Goal: Information Seeking & Learning: Learn about a topic

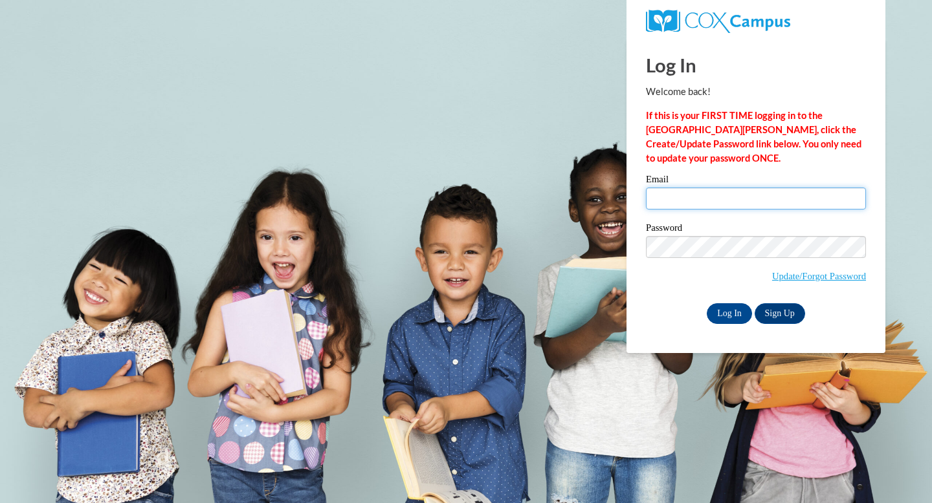
click at [679, 197] on input "Email" at bounding box center [756, 199] width 220 height 22
click at [678, 205] on input "Email" at bounding box center [756, 199] width 220 height 22
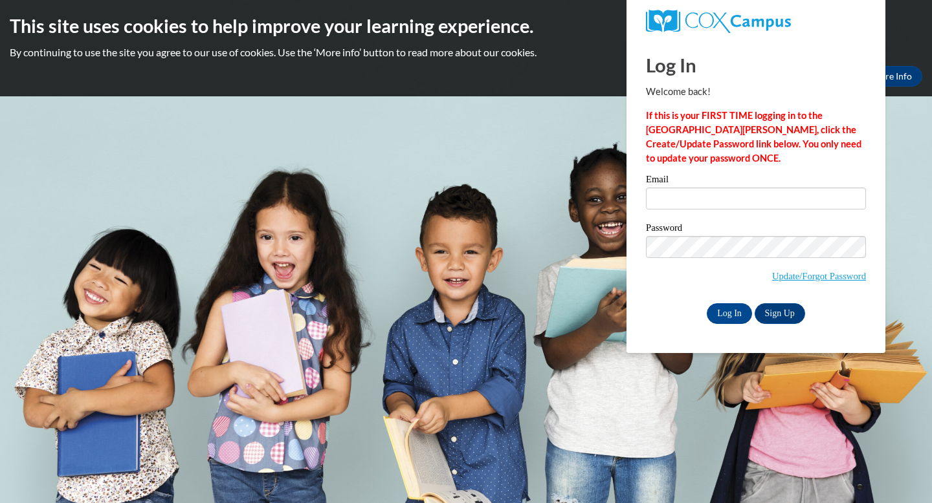
click at [632, 285] on div "Log In Welcome back! If this is your FIRST TIME logging in to the NEW Cox Campu…" at bounding box center [756, 196] width 278 height 315
type input "rolsen04@gmail.com"
click at [727, 324] on input "Log In" at bounding box center [729, 314] width 45 height 21
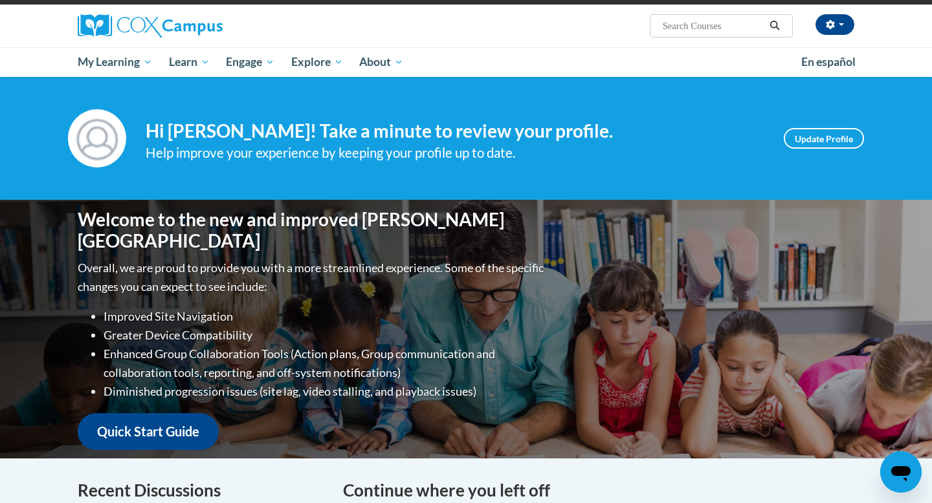
scroll to position [94, 0]
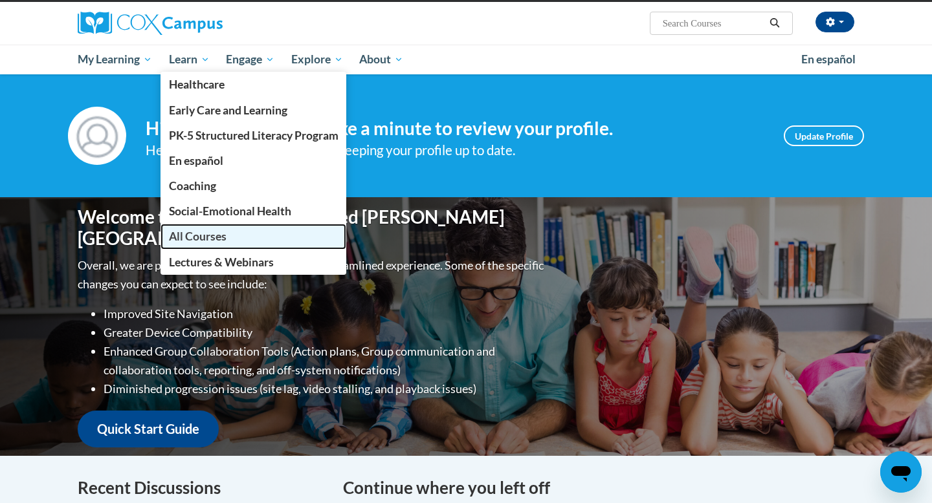
click at [225, 238] on span "All Courses" at bounding box center [198, 237] width 58 height 14
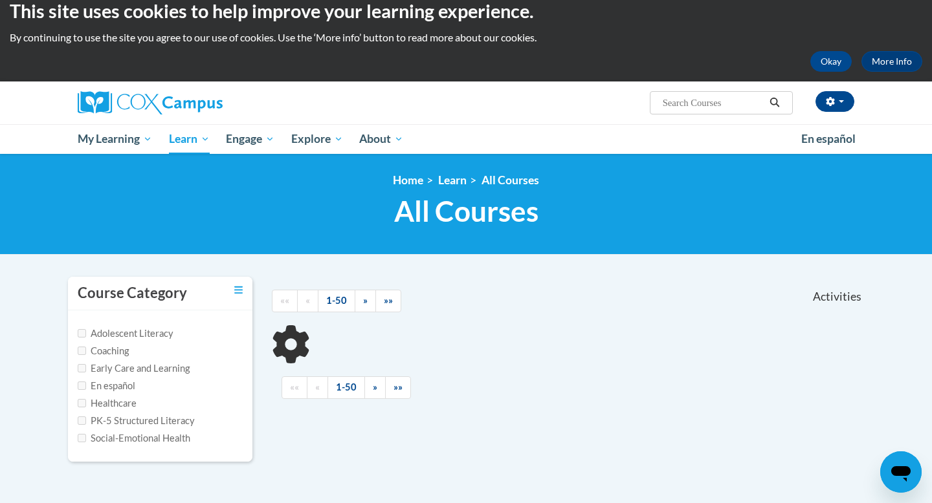
scroll to position [19, 0]
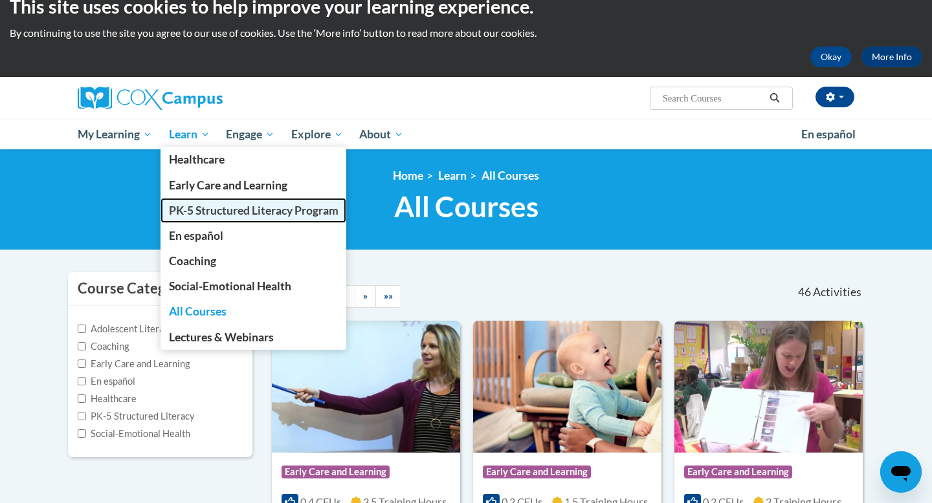
click at [214, 208] on span "PK-5 Structured Literacy Program" at bounding box center [254, 211] width 170 height 14
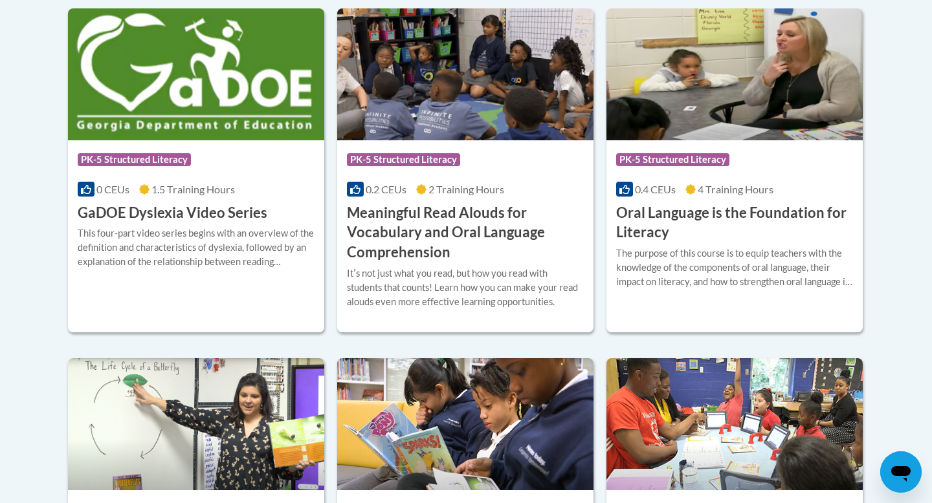
scroll to position [900, 0]
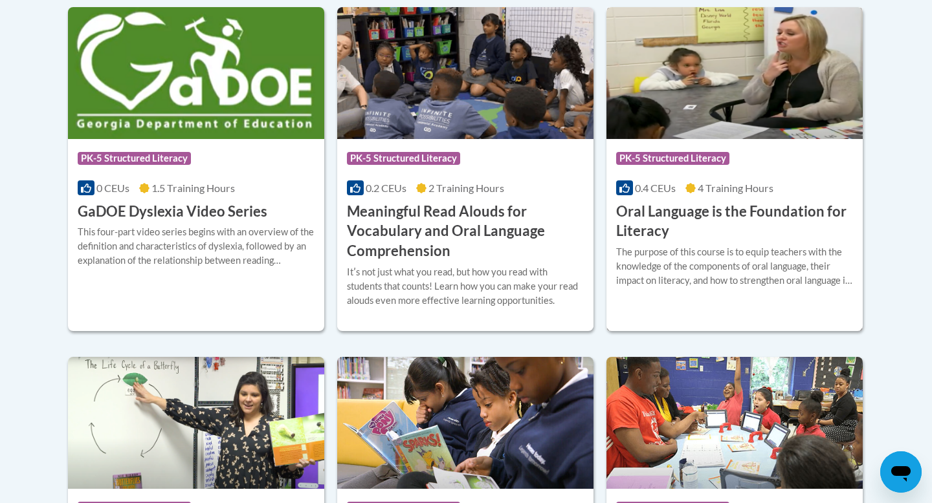
click at [655, 242] on h3 "Oral Language is the Foundation for Literacy" at bounding box center [734, 222] width 237 height 40
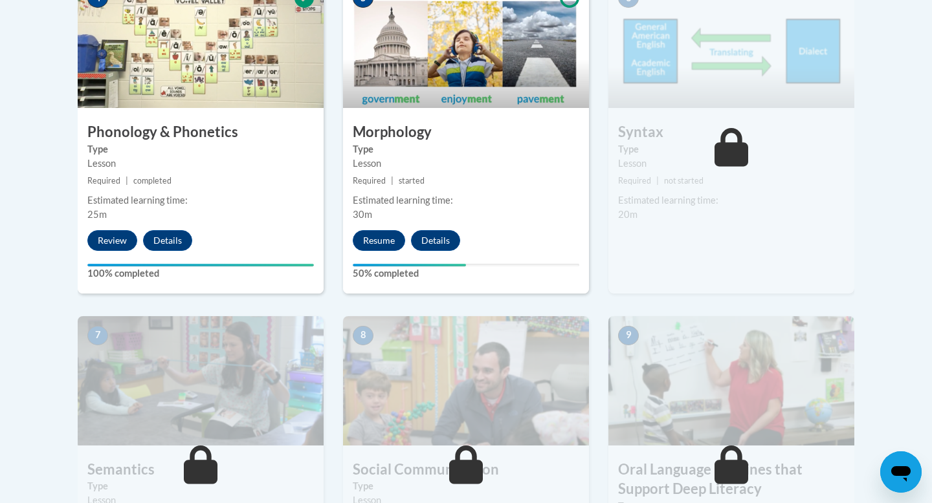
scroll to position [840, 0]
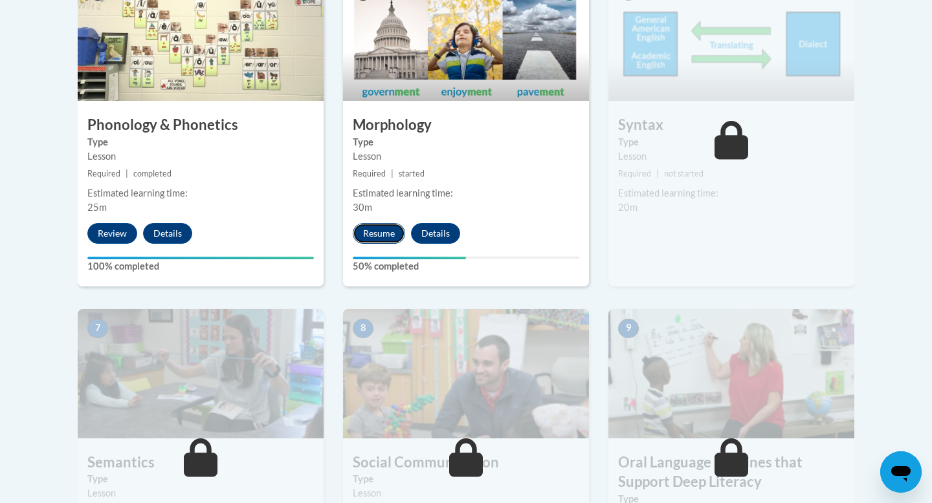
click at [393, 244] on button "Resume" at bounding box center [379, 233] width 52 height 21
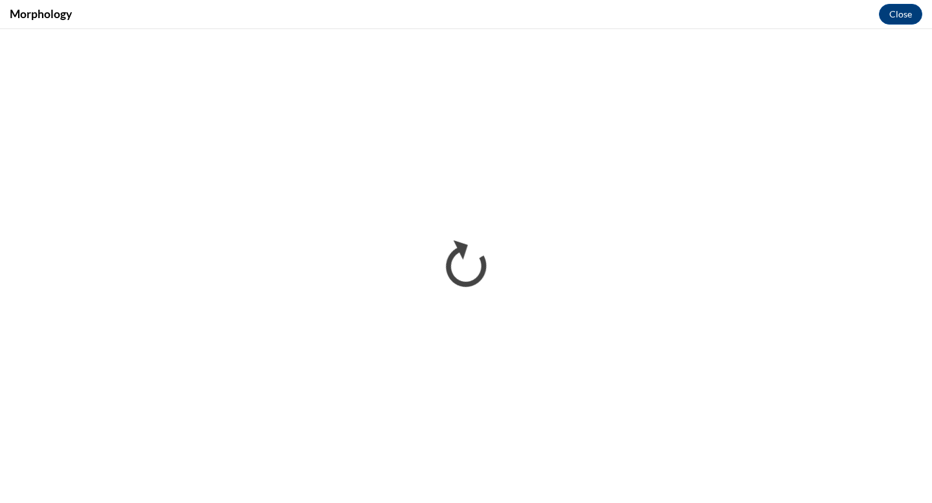
scroll to position [0, 0]
click at [901, 19] on button "Close" at bounding box center [900, 14] width 43 height 21
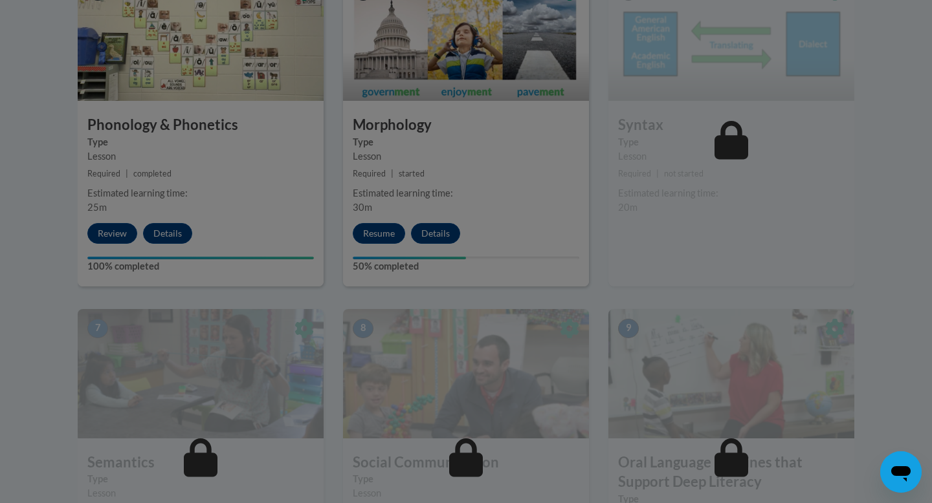
click at [381, 313] on div at bounding box center [466, 251] width 932 height 503
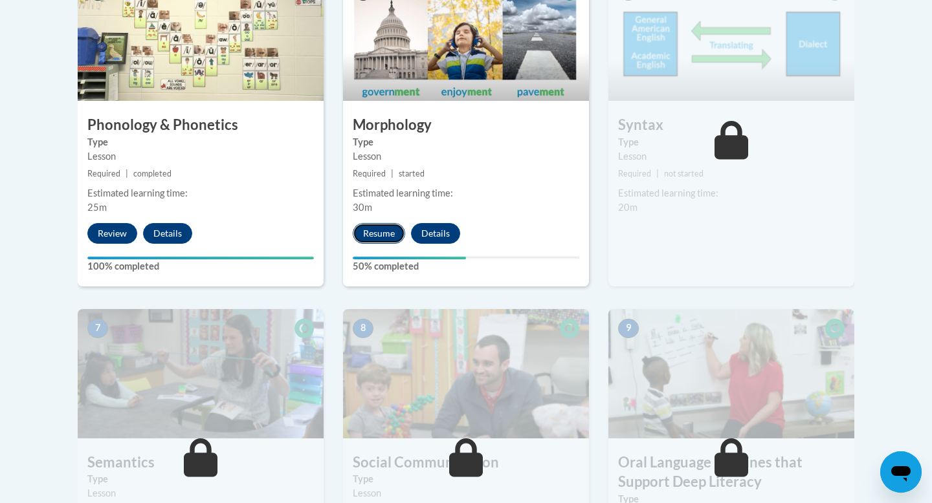
click at [388, 244] on button "Resume" at bounding box center [379, 233] width 52 height 21
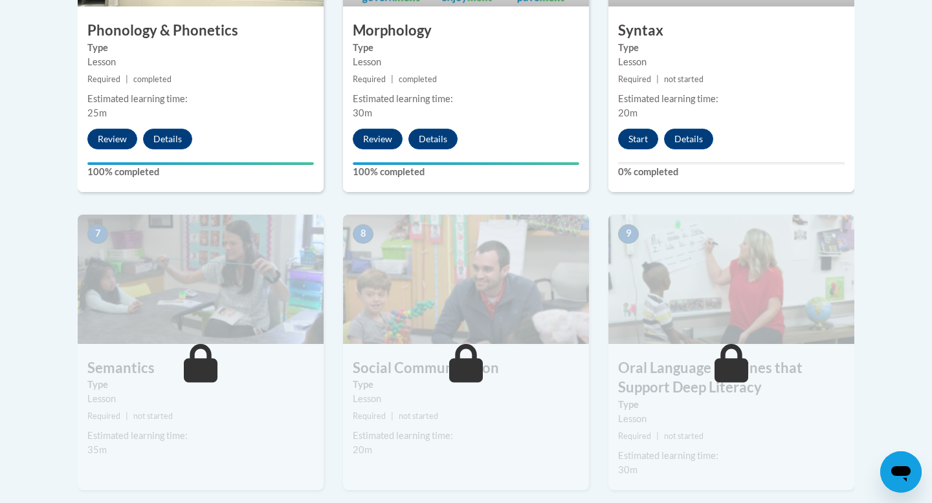
scroll to position [937, 0]
